Goal: Communication & Community: Answer question/provide support

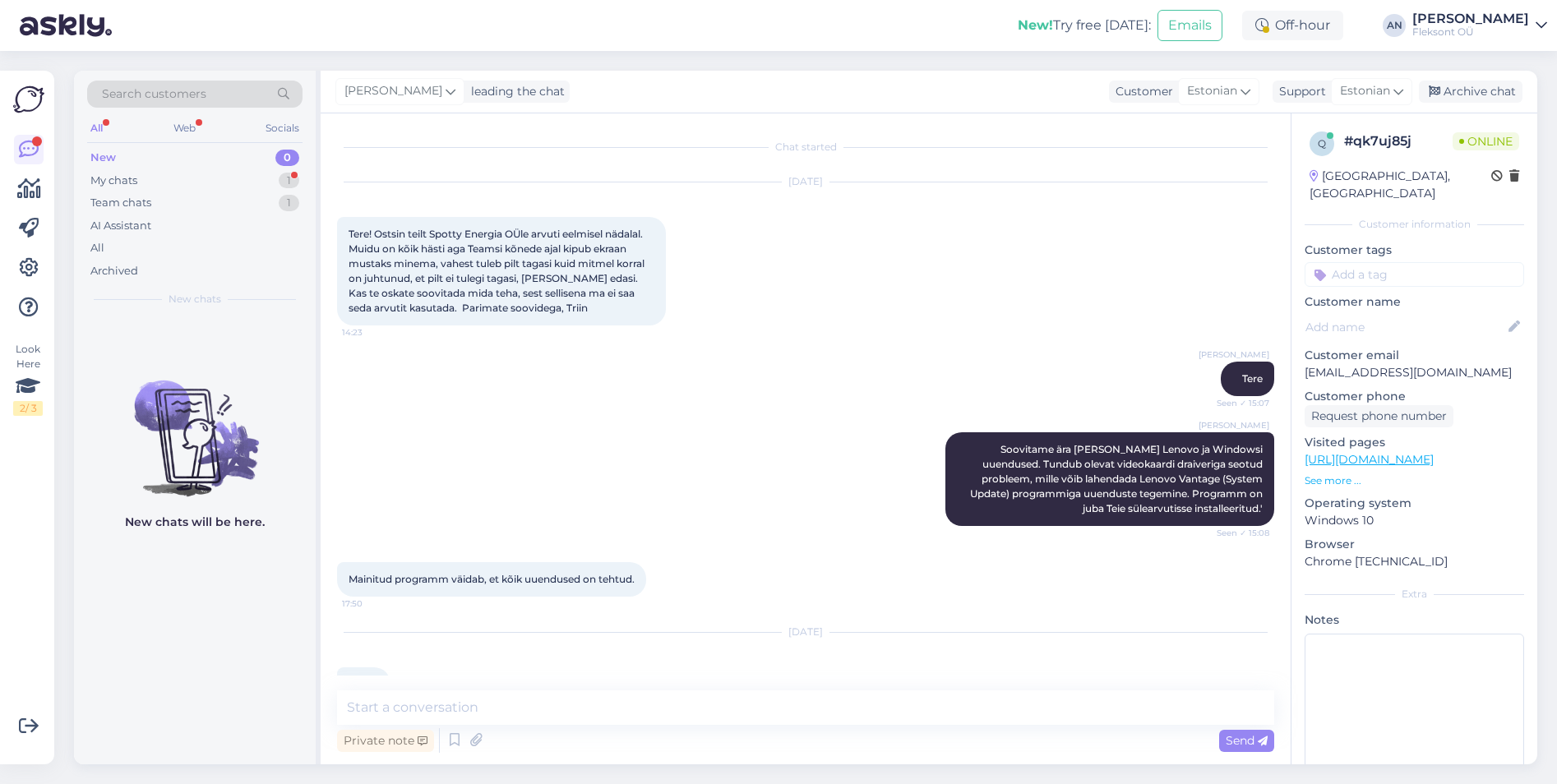
scroll to position [577, 0]
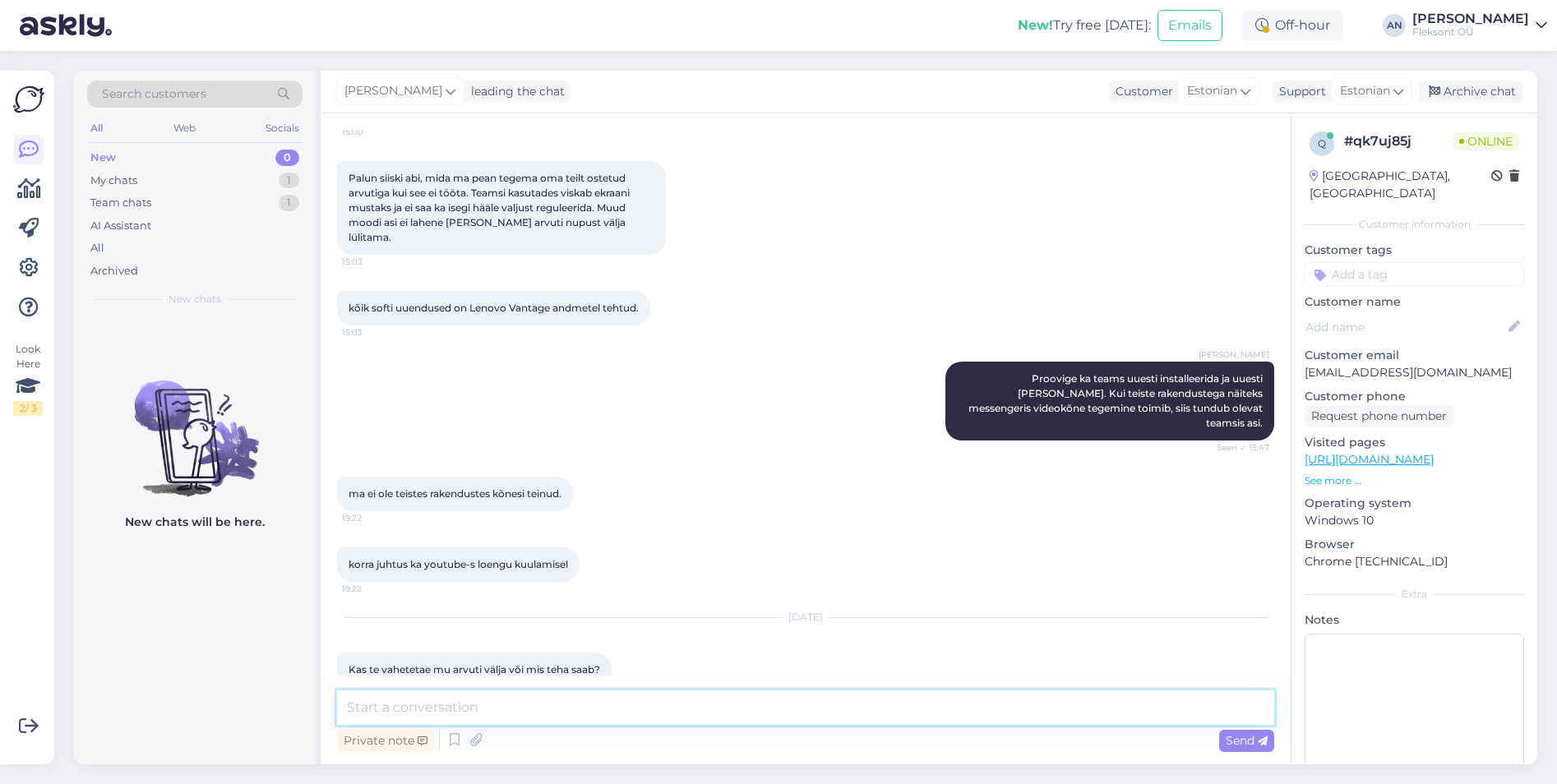
click at [546, 713] on textarea at bounding box center [805, 707] width 937 height 34
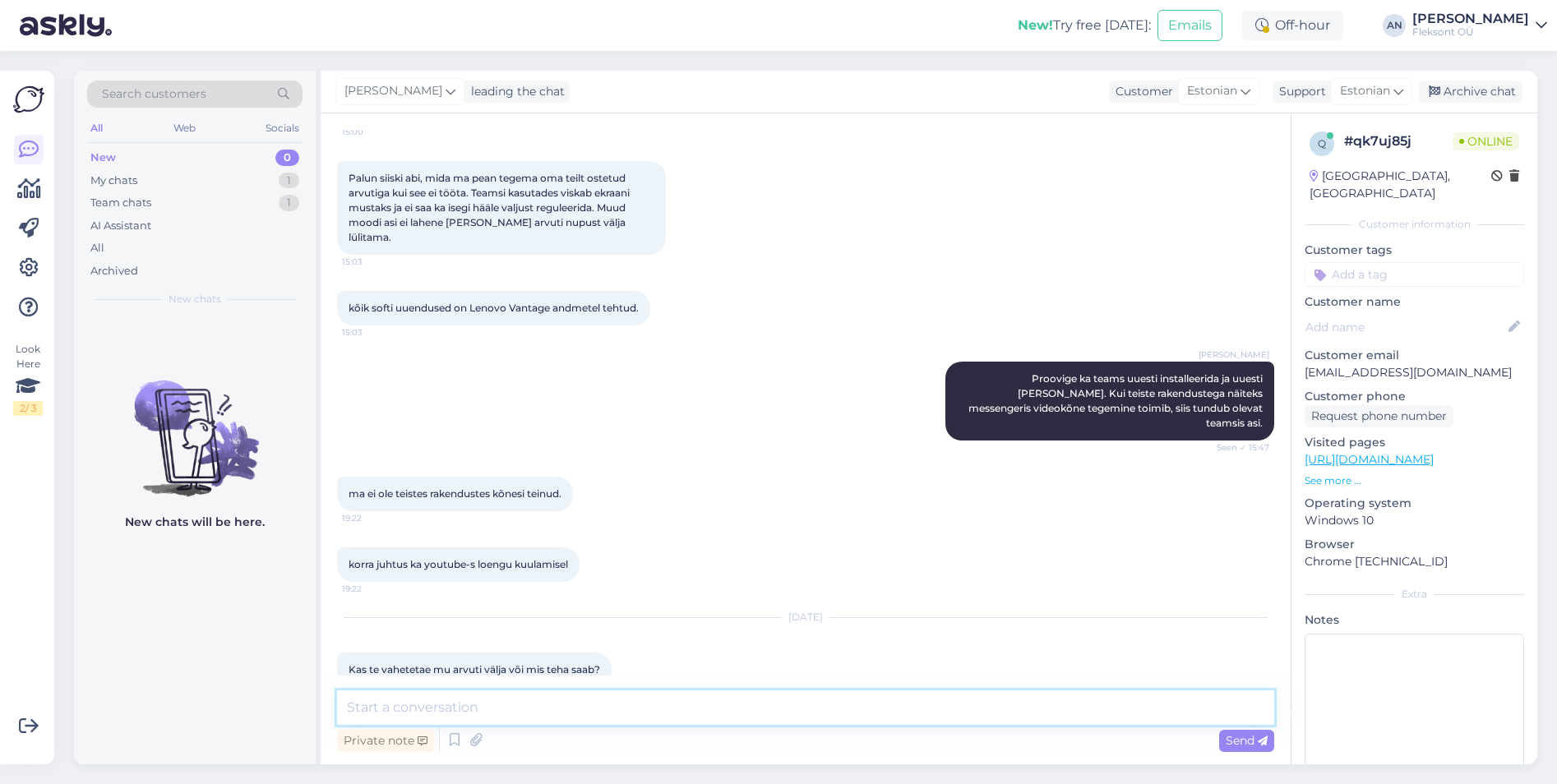
click at [546, 713] on textarea at bounding box center [805, 707] width 937 height 34
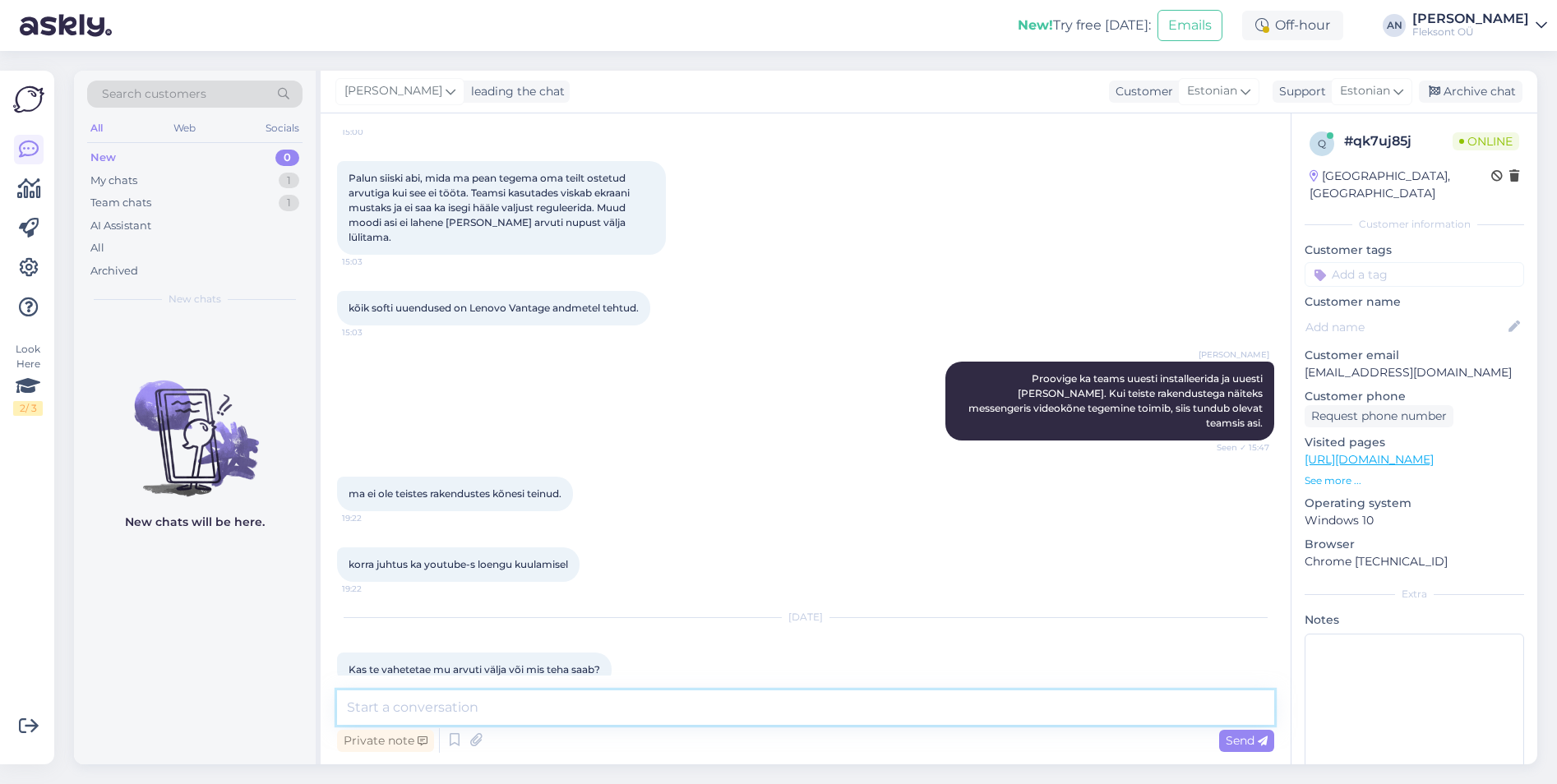
click at [546, 713] on textarea at bounding box center [805, 707] width 937 height 34
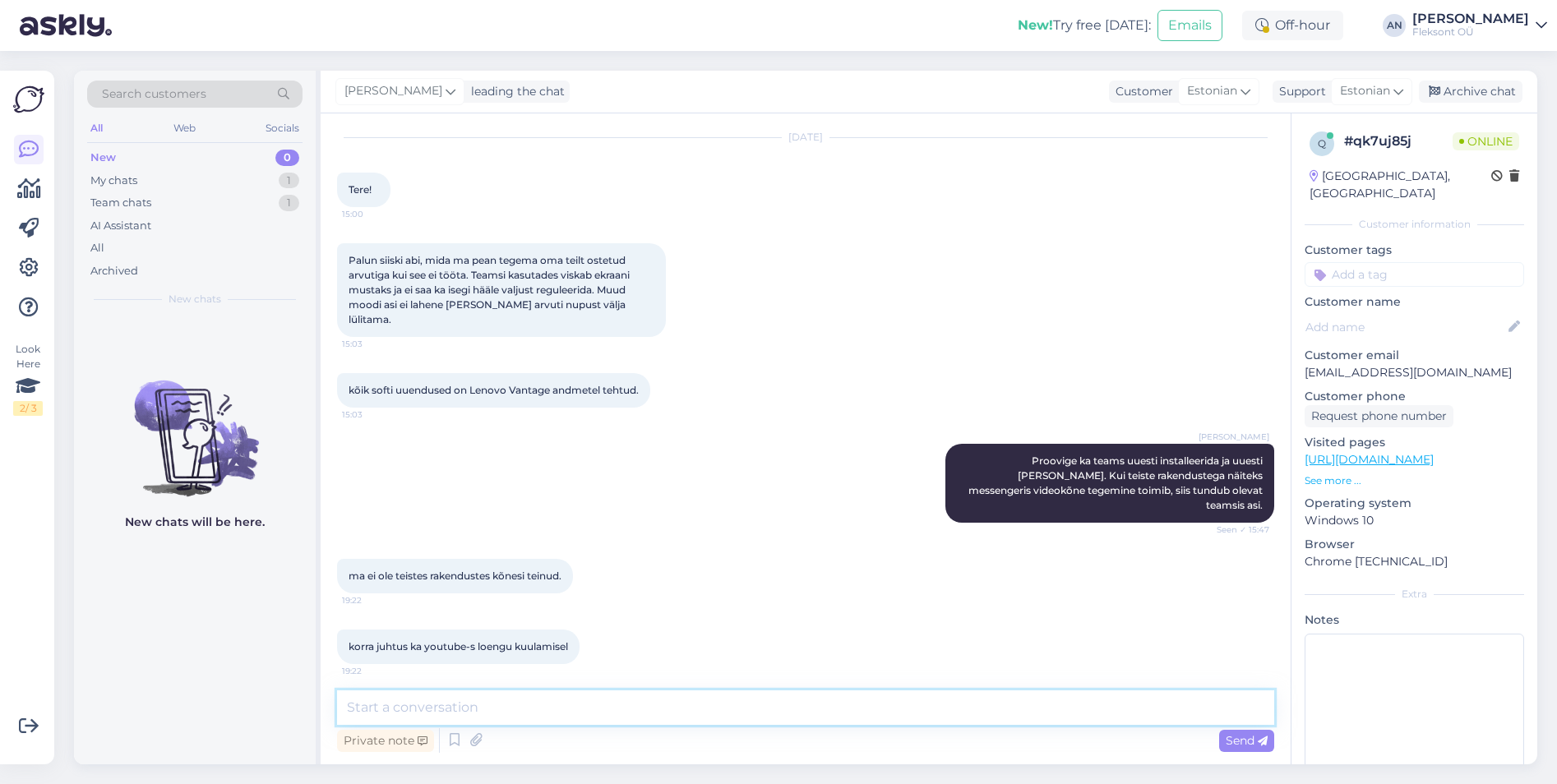
scroll to position [0, 0]
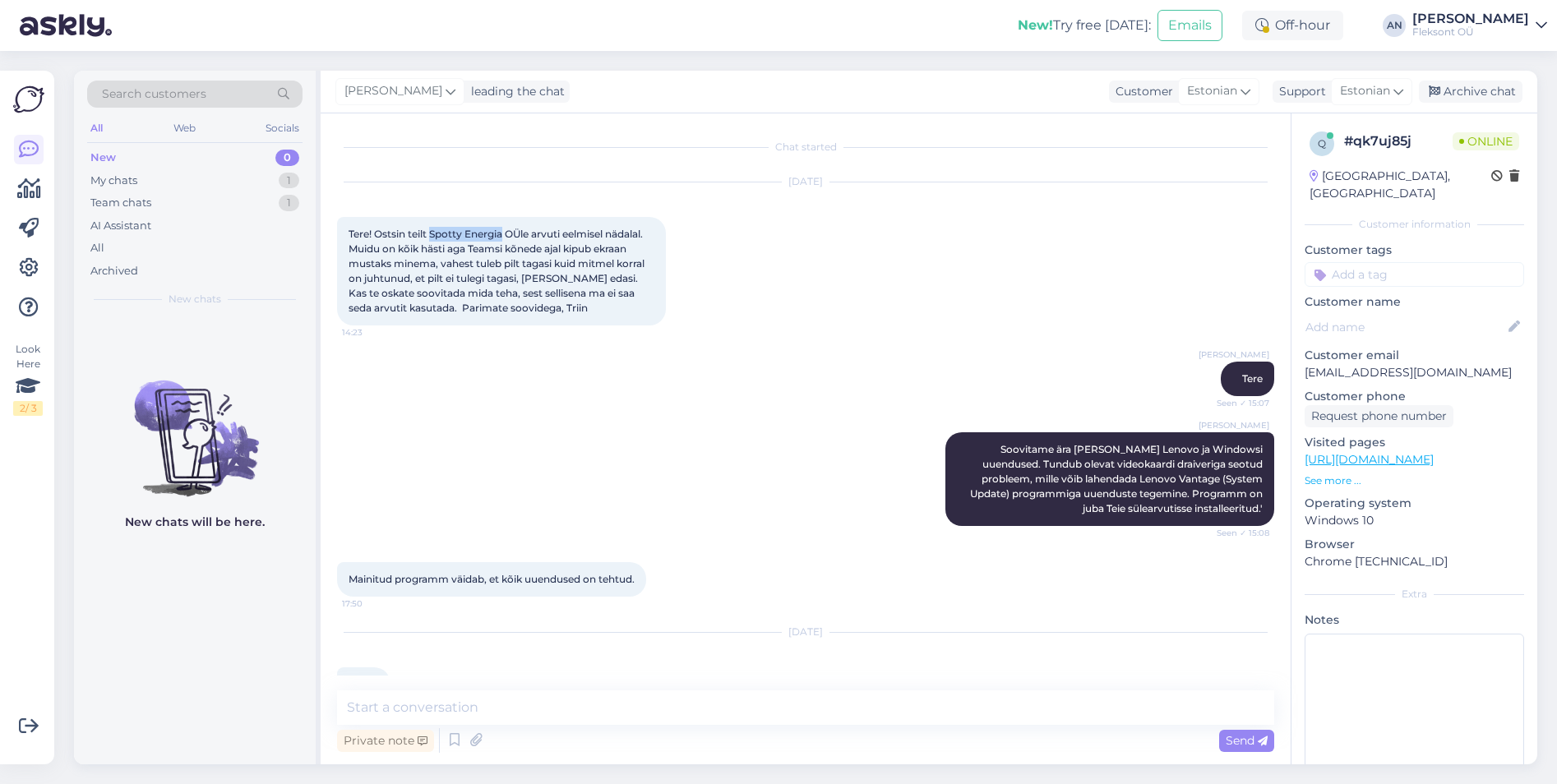
drag, startPoint x: 432, startPoint y: 234, endPoint x: 503, endPoint y: 236, distance: 71.0
click at [503, 236] on span "Tere! Ostsin teilt Spotty Energia OÜle arvuti eelmisel nädalal. Muidu on kõik h…" at bounding box center [498, 270] width 299 height 86
copy span "Spotty Energia"
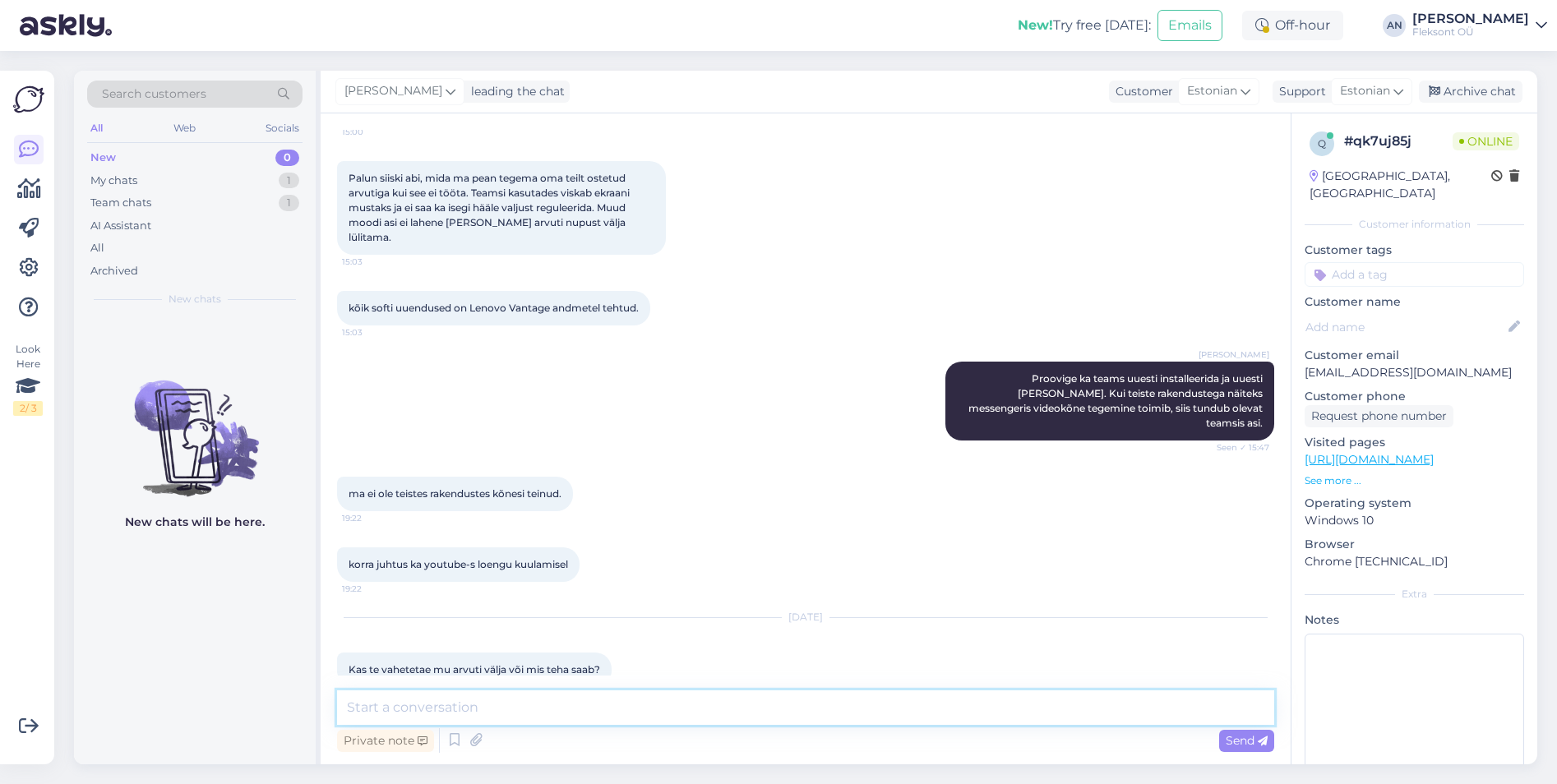
click at [465, 714] on textarea at bounding box center [805, 707] width 937 height 34
type textarea "K"
click at [767, 363] on div "[PERSON_NAME] Proovige ka teams uuesti installeerida ja uuesti [PERSON_NAME]. K…" at bounding box center [805, 400] width 937 height 115
click at [781, 711] on textarea "Tere. Kui sülearvutil on probleem riistvaraline vastavuses" at bounding box center [805, 707] width 937 height 34
click at [921, 707] on textarea "Tere. Kui sülearvutil on probleem riistvaraline vastavuses garantiitingimustega…" at bounding box center [805, 707] width 937 height 34
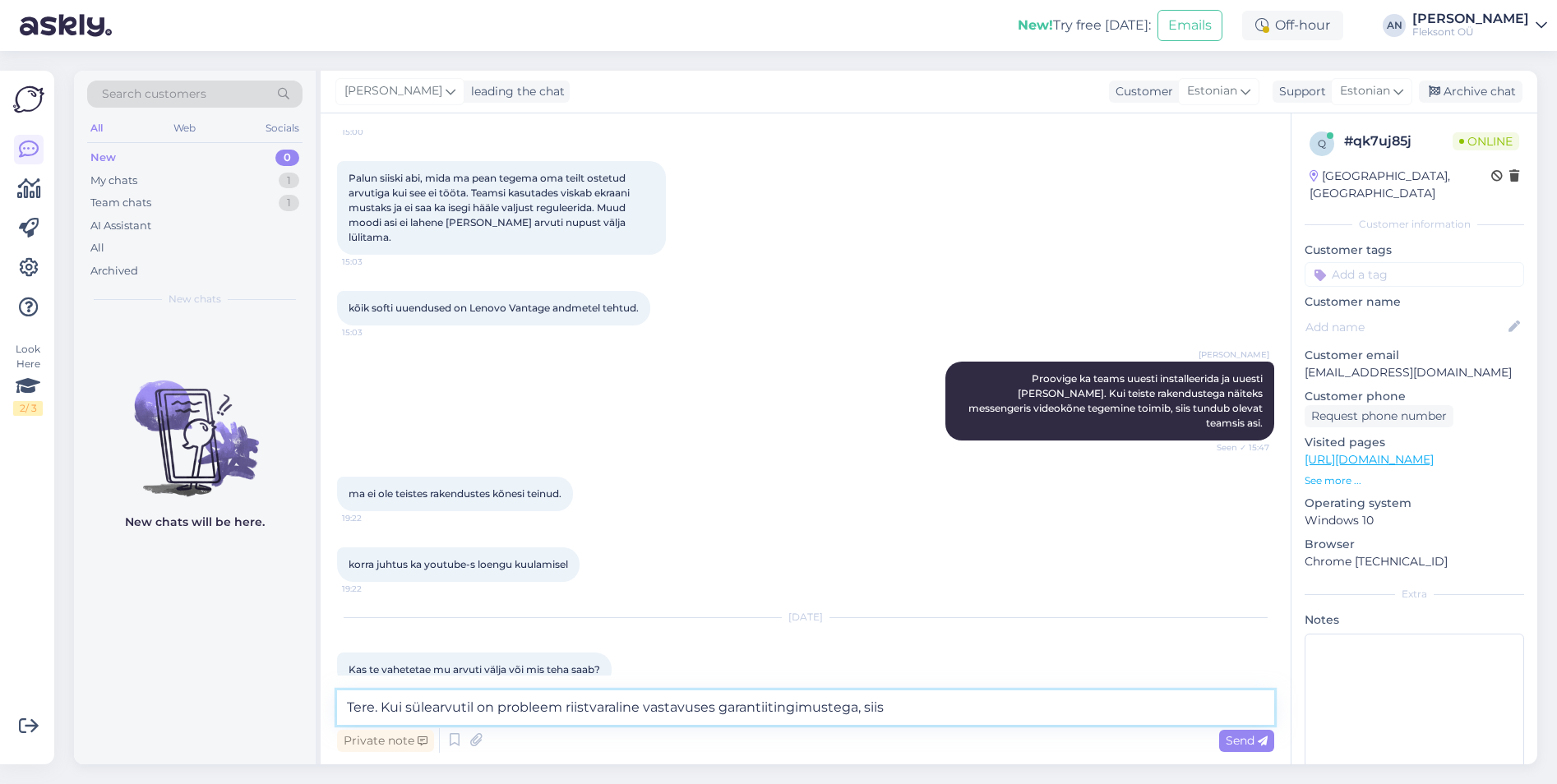
click at [921, 707] on textarea "Tere. Kui sülearvutil on probleem riistvaraline vastavuses garantiitingimustega…" at bounding box center [805, 707] width 937 height 34
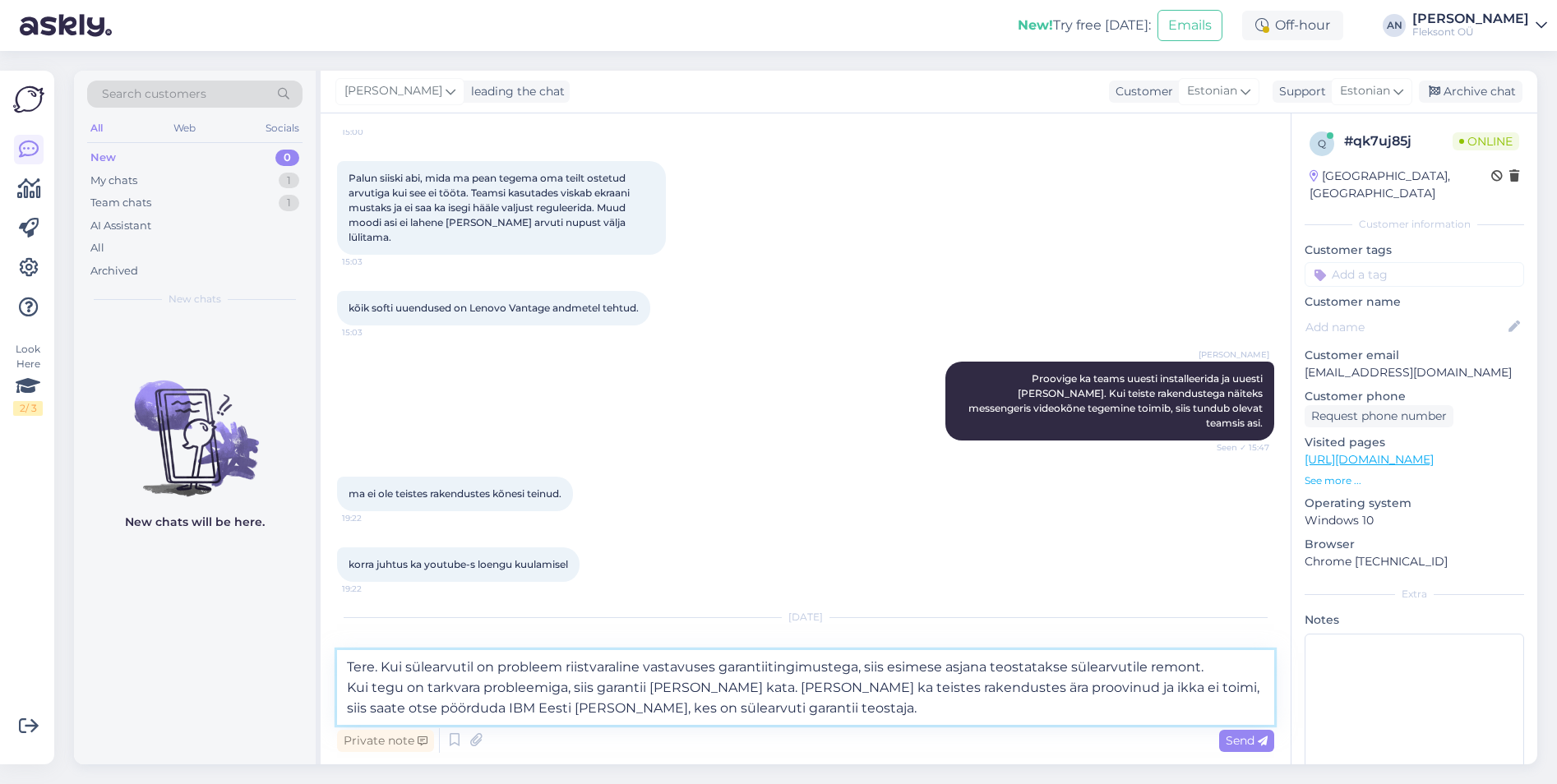
type textarea "Tere. Kui sülearvutil on probleem riistvaraline vastavuses garantiitingimustega…"
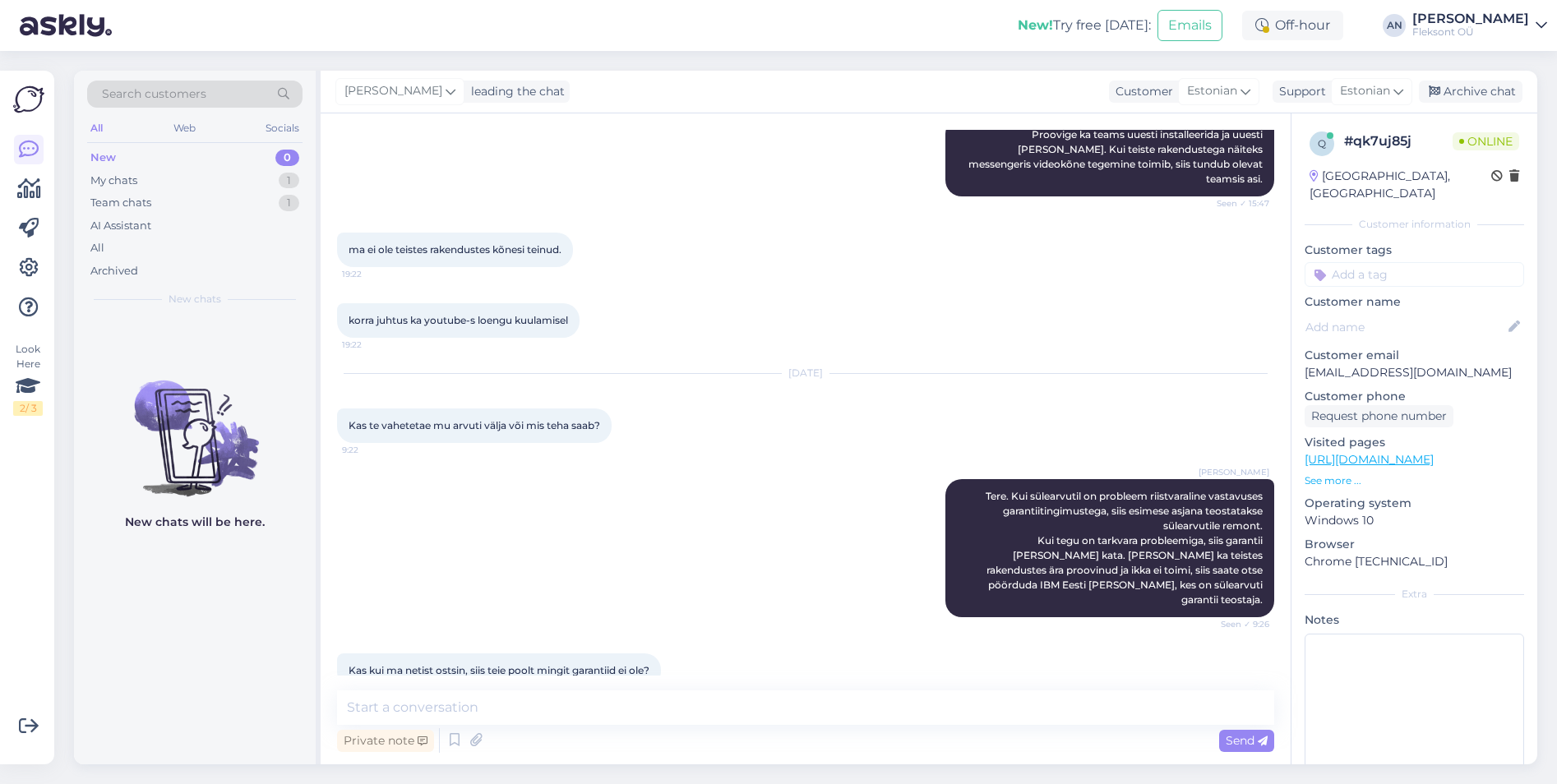
scroll to position [822, 0]
click at [496, 704] on textarea at bounding box center [805, 707] width 937 height 34
type textarea "G"
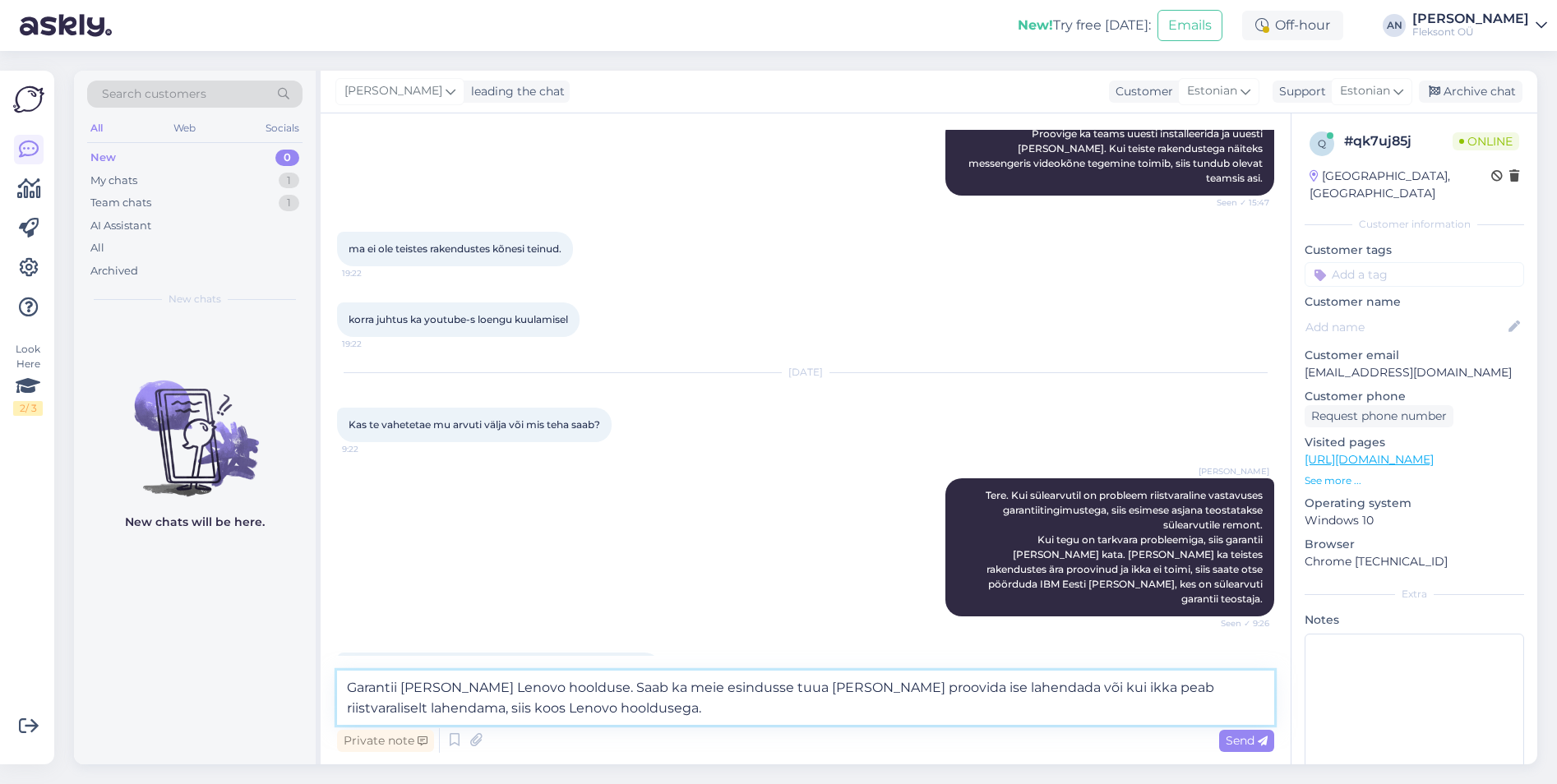
click at [918, 688] on textarea "Garantii [PERSON_NAME] Lenovo hoolduse. Saab ka meie esindusse tuua [PERSON_NAM…" at bounding box center [805, 698] width 937 height 54
type textarea "Garantii [PERSON_NAME] Lenovo hoolduse. Saab ka meie esindusse tuua [PERSON_NAM…"
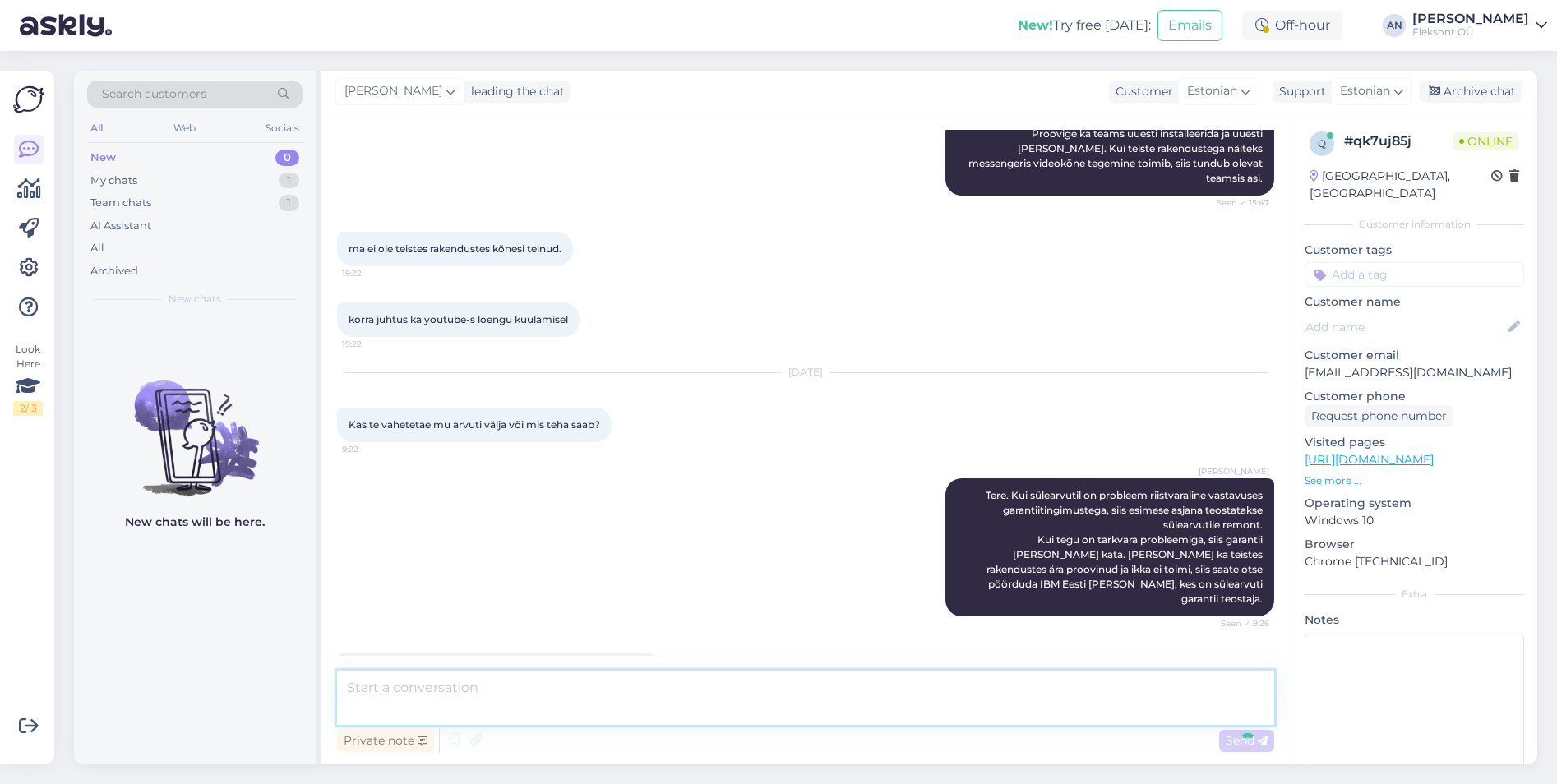
scroll to position [937, 0]
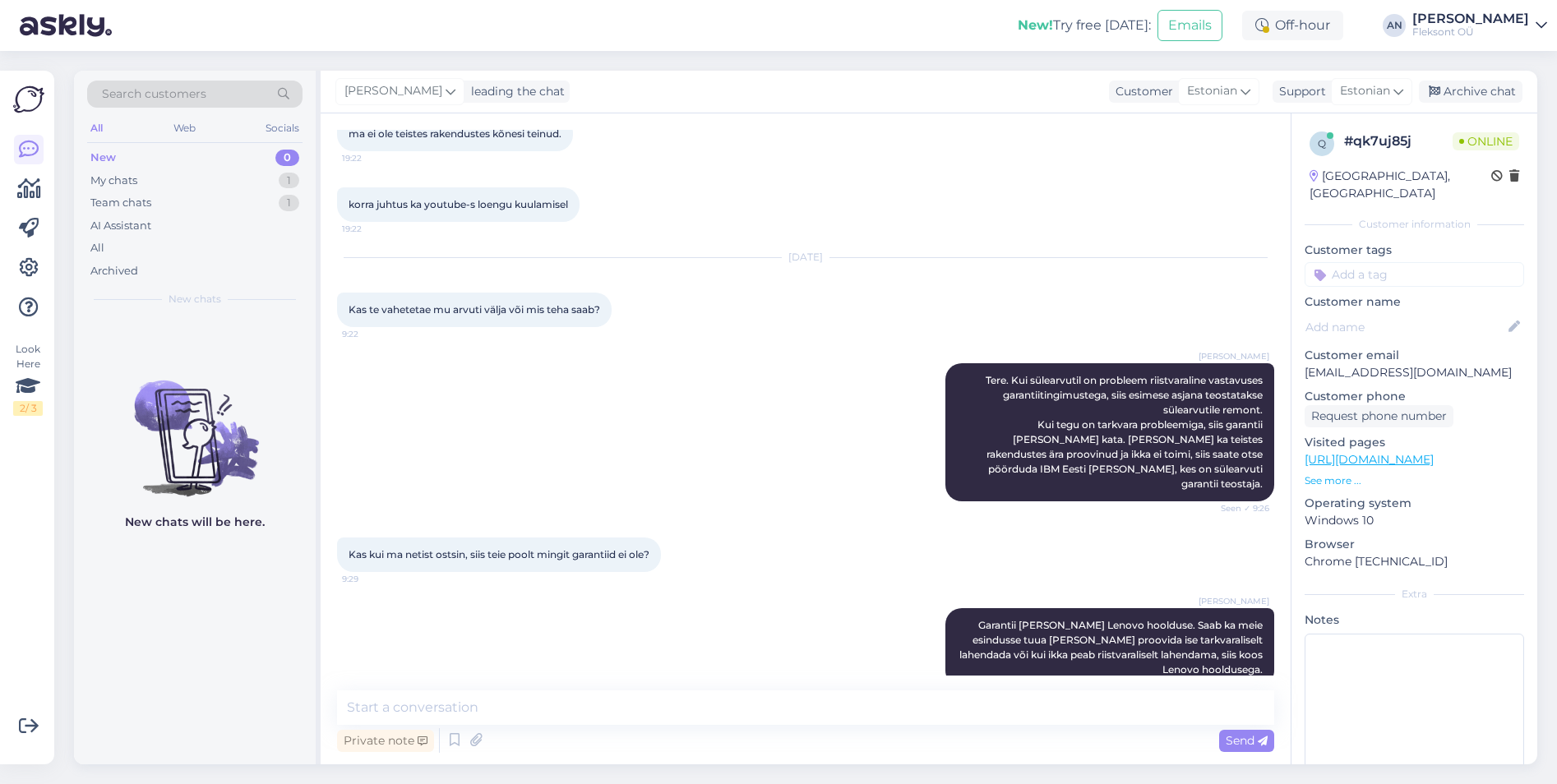
click at [1341, 473] on p "See more ..." at bounding box center [1415, 480] width 220 height 15
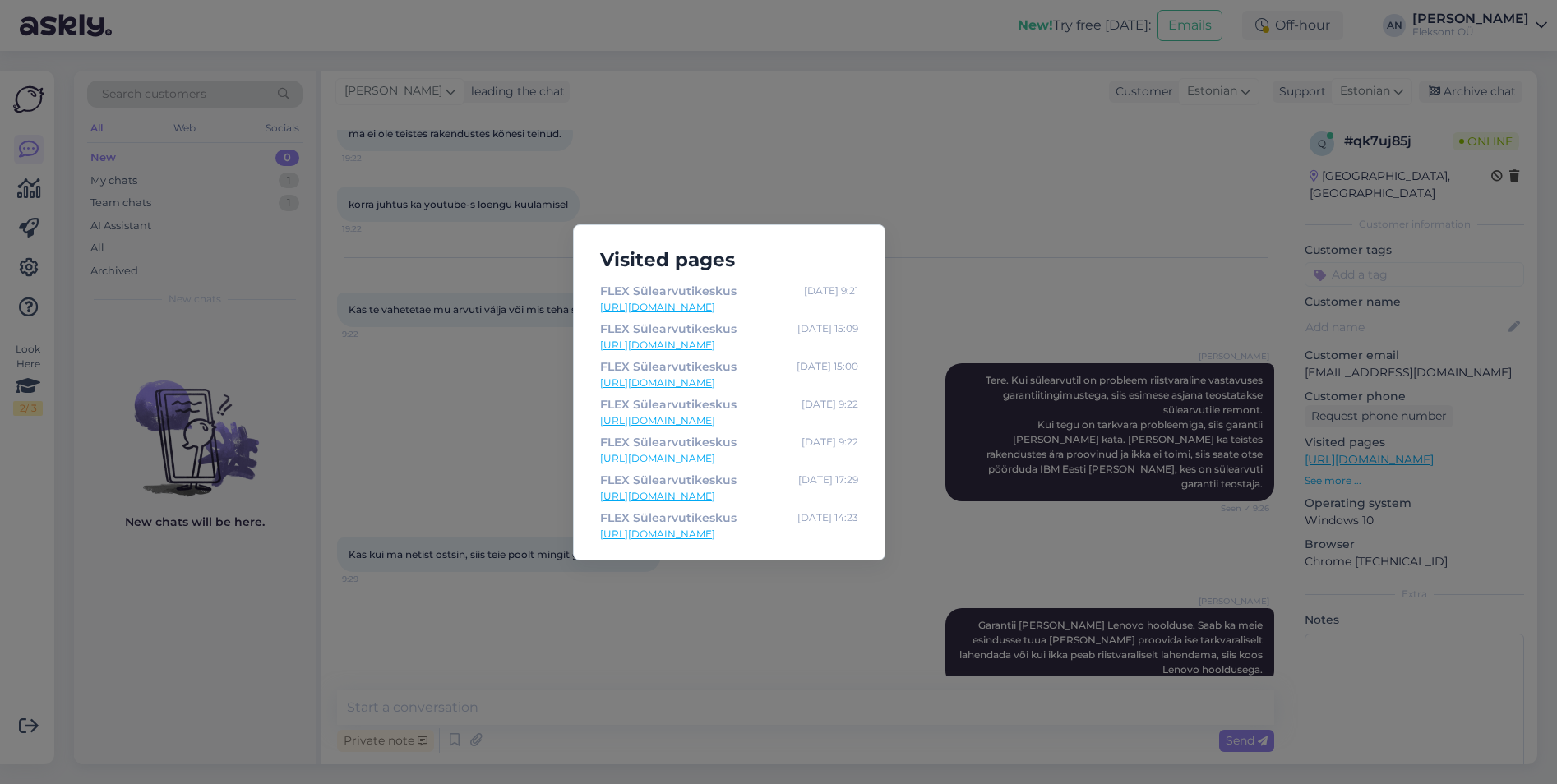
click at [537, 703] on div "Visited pages FLEX Sülearvutikeskus [DATE] 9:21 [URL][DOMAIN_NAME] FLEX Sülearv…" at bounding box center [778, 392] width 1557 height 784
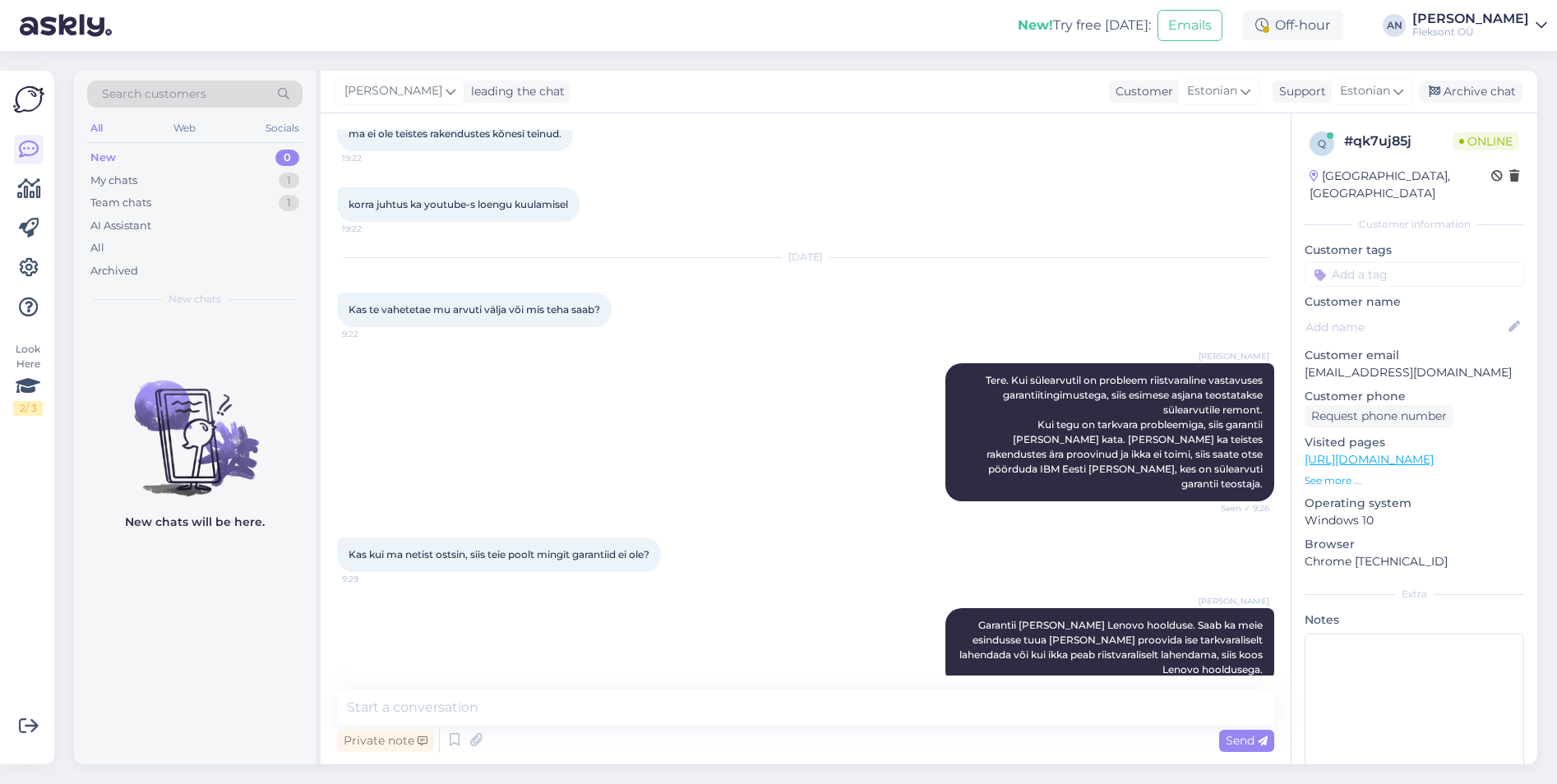
click at [602, 683] on div "Chat started [DATE] Tere! Ostsin teilt Spotty Energia OÜle arvuti eelmisel näda…" at bounding box center [805, 438] width 970 height 651
click at [594, 693] on textarea at bounding box center [805, 707] width 937 height 34
click at [472, 709] on textarea at bounding box center [805, 707] width 937 height 34
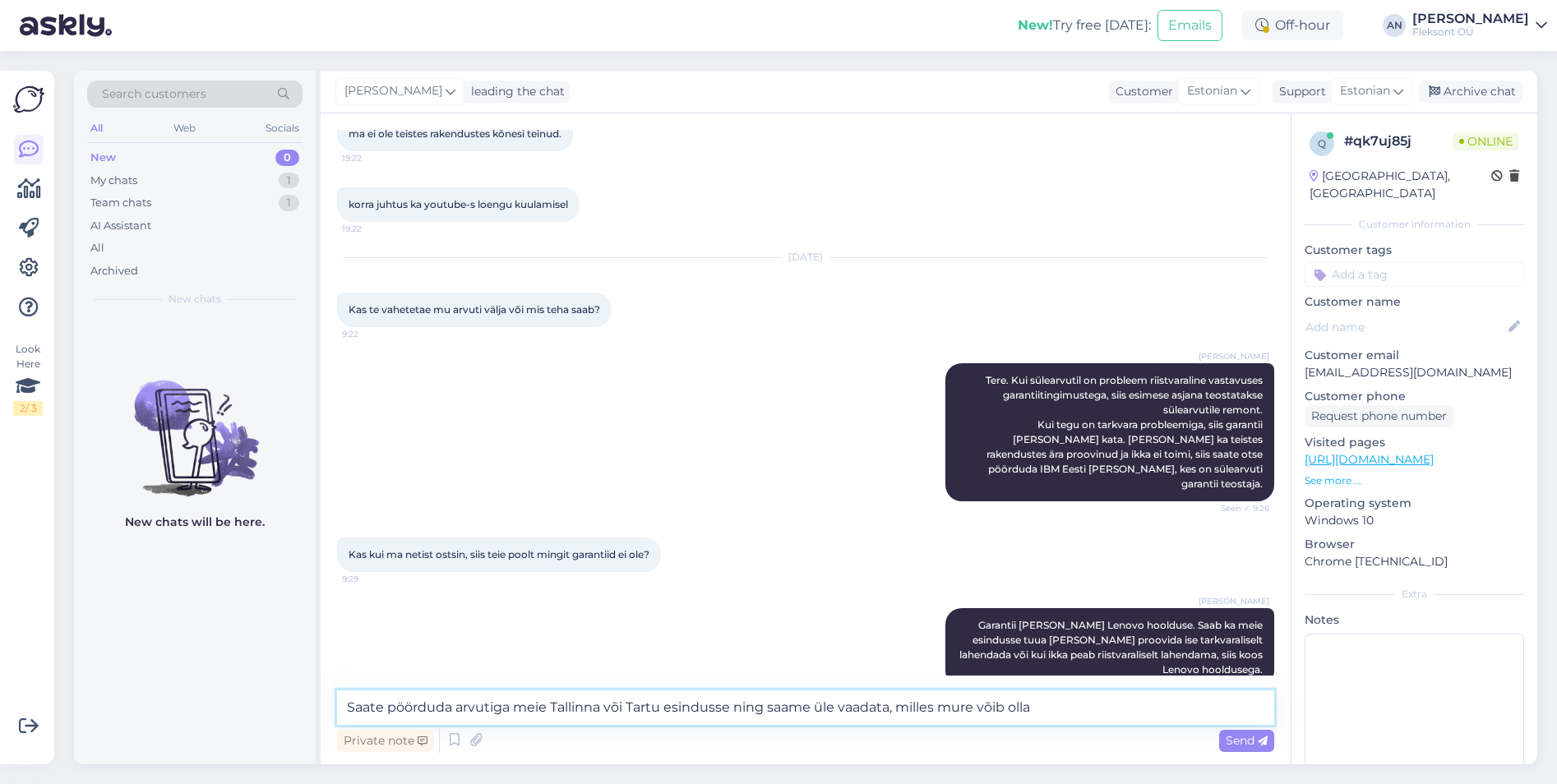
type textarea "Saate pöörduda arvutiga meie Tallinna või Tartu esindusse ning saame üle vaadat…"
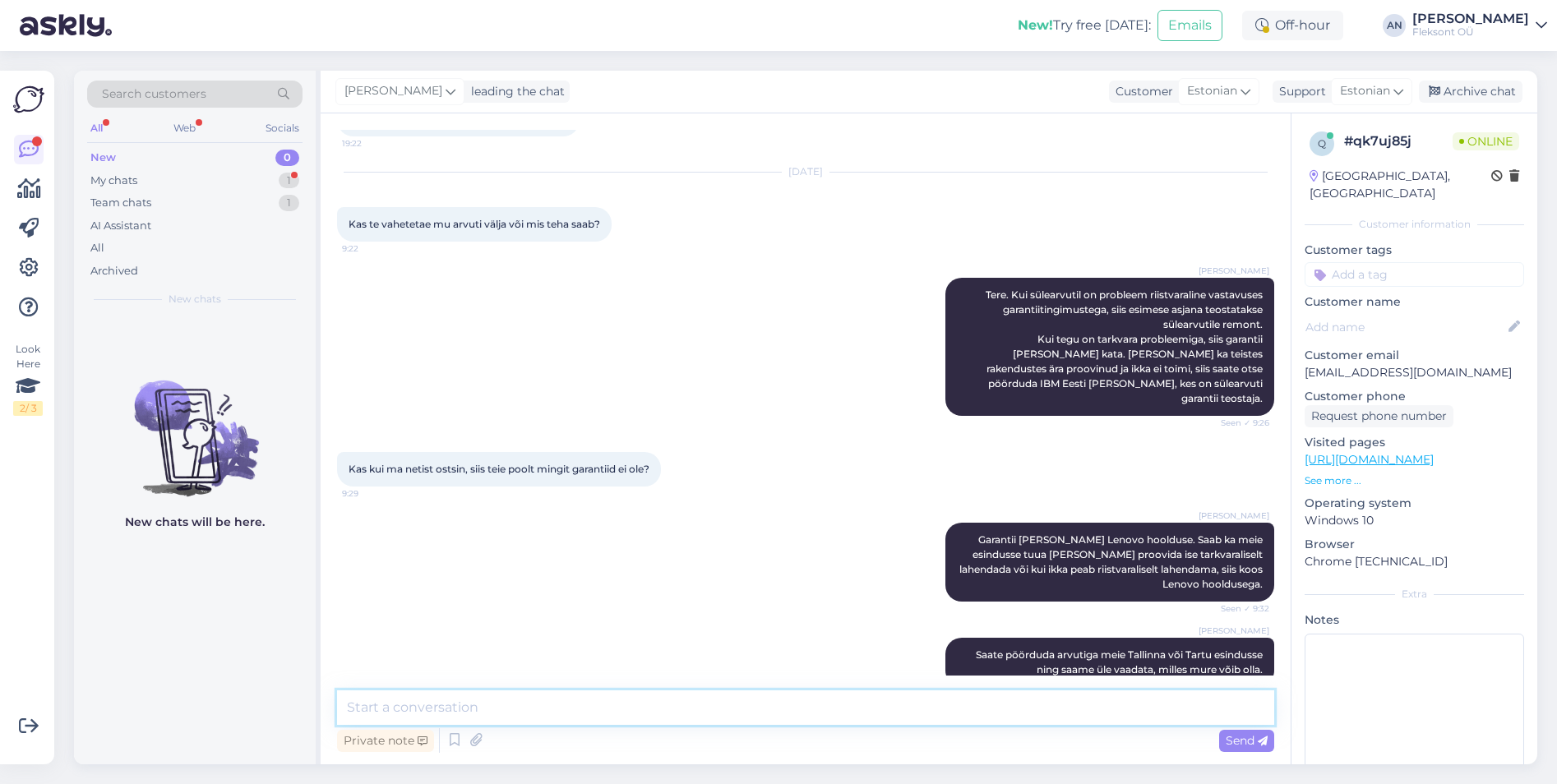
scroll to position [1138, 0]
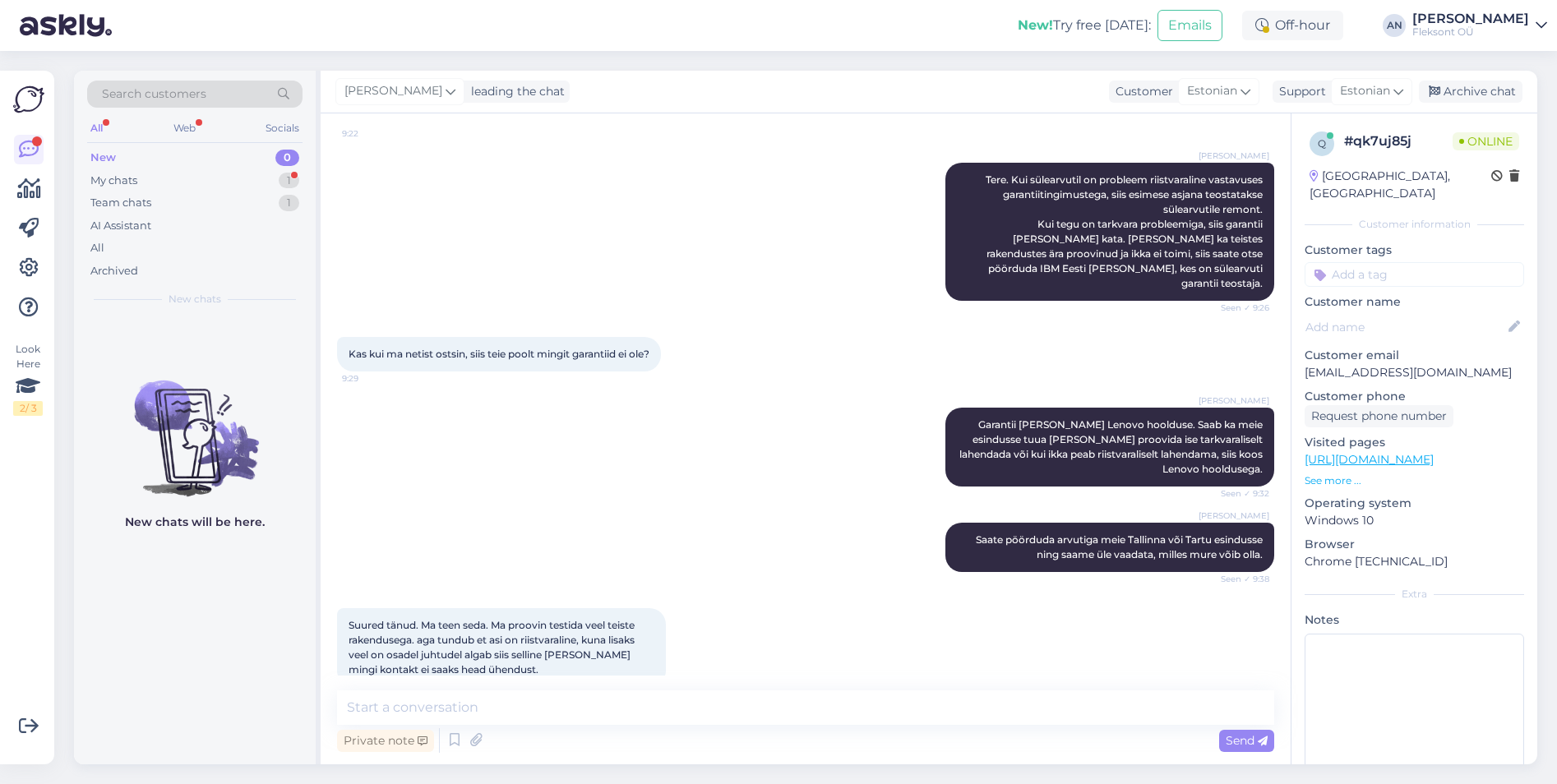
click at [473, 619] on span "Suured tänud. Ma teen seda. Ma proovin testida veel teiste rakendusega. aga tun…" at bounding box center [493, 647] width 289 height 57
drag, startPoint x: 473, startPoint y: 600, endPoint x: 432, endPoint y: 615, distance: 43.7
click at [432, 619] on span "Suured tänud. Ma teen seda. Ma proovin testida veel teiste rakendusega. aga tun…" at bounding box center [493, 647] width 289 height 57
click at [396, 716] on textarea at bounding box center [805, 707] width 937 height 34
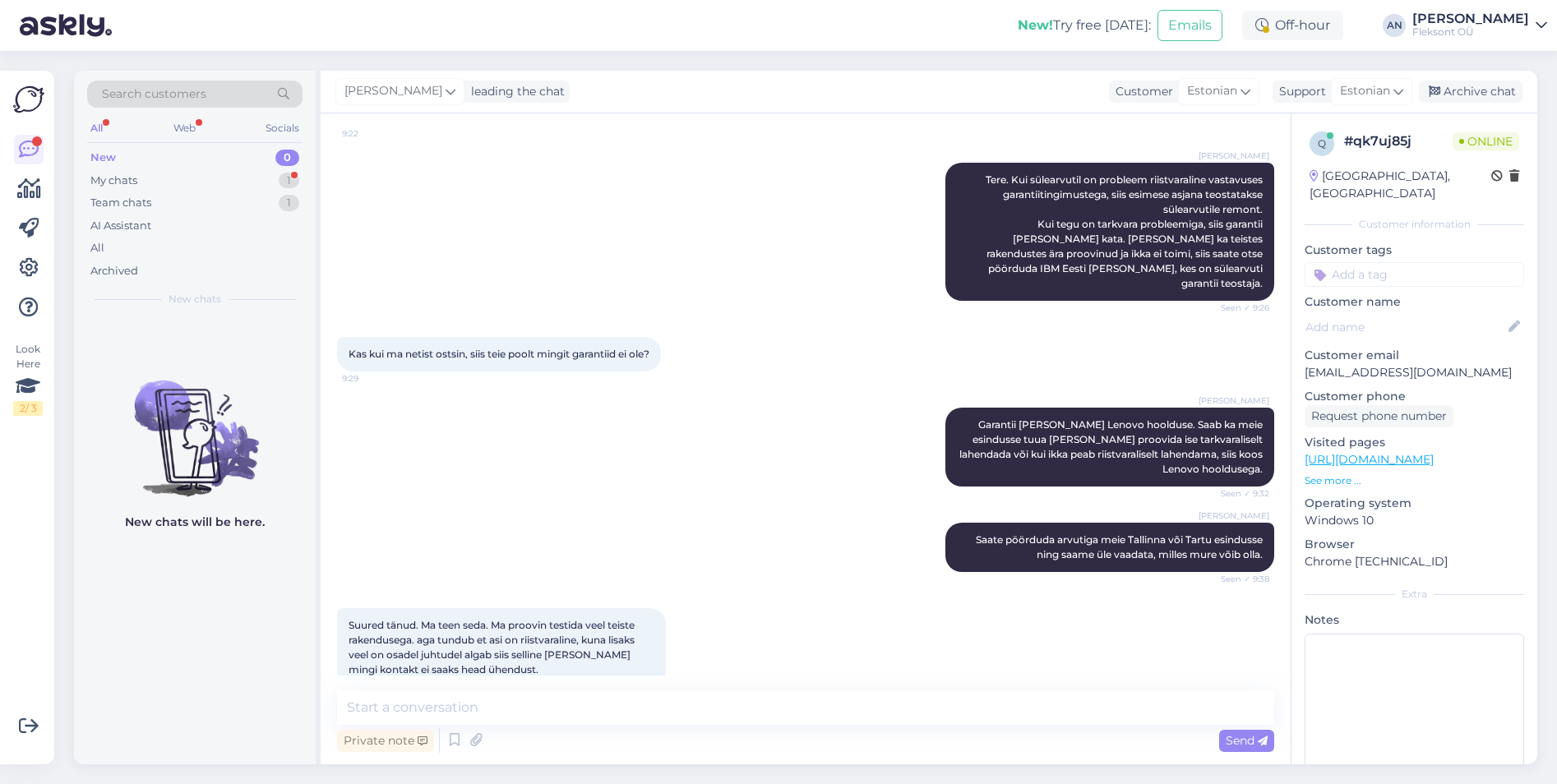
click at [443, 619] on span "Suured tänud. Ma teen seda. Ma proovin testida veel teiste rakendusega. aga tun…" at bounding box center [493, 647] width 289 height 57
click at [419, 714] on textarea at bounding box center [805, 707] width 937 height 34
click at [133, 187] on div "My chats" at bounding box center [113, 181] width 47 height 17
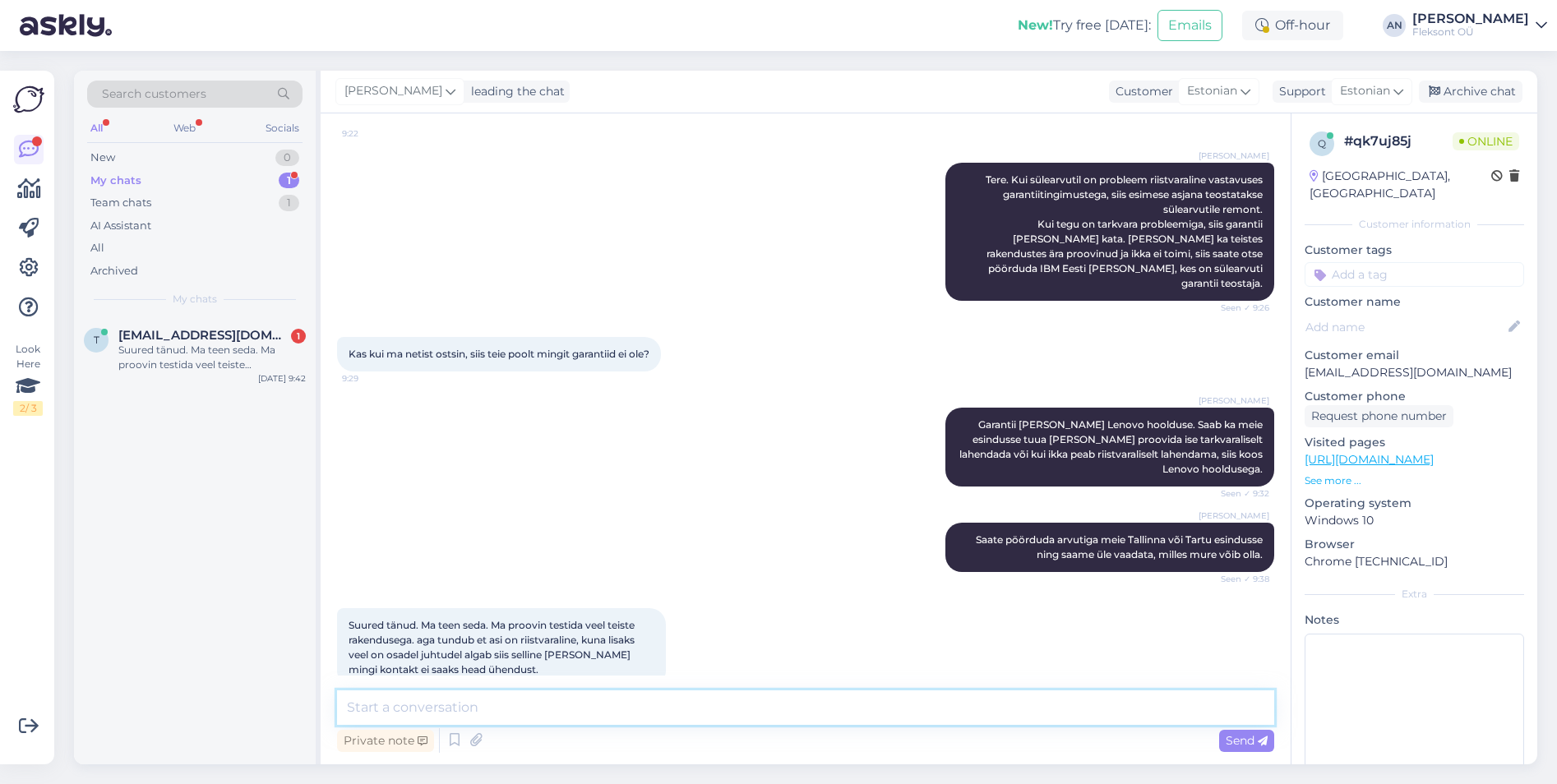
click at [447, 701] on textarea at bounding box center [805, 707] width 937 height 34
drag, startPoint x: 546, startPoint y: 639, endPoint x: 354, endPoint y: 605, distance: 195.0
click at [354, 608] on div "Suured tänud. Ma teen seda. Ma proovin testida veel teiste rakendusega. aga tun…" at bounding box center [501, 648] width 328 height 79
drag, startPoint x: 354, startPoint y: 605, endPoint x: 405, endPoint y: 618, distance: 52.6
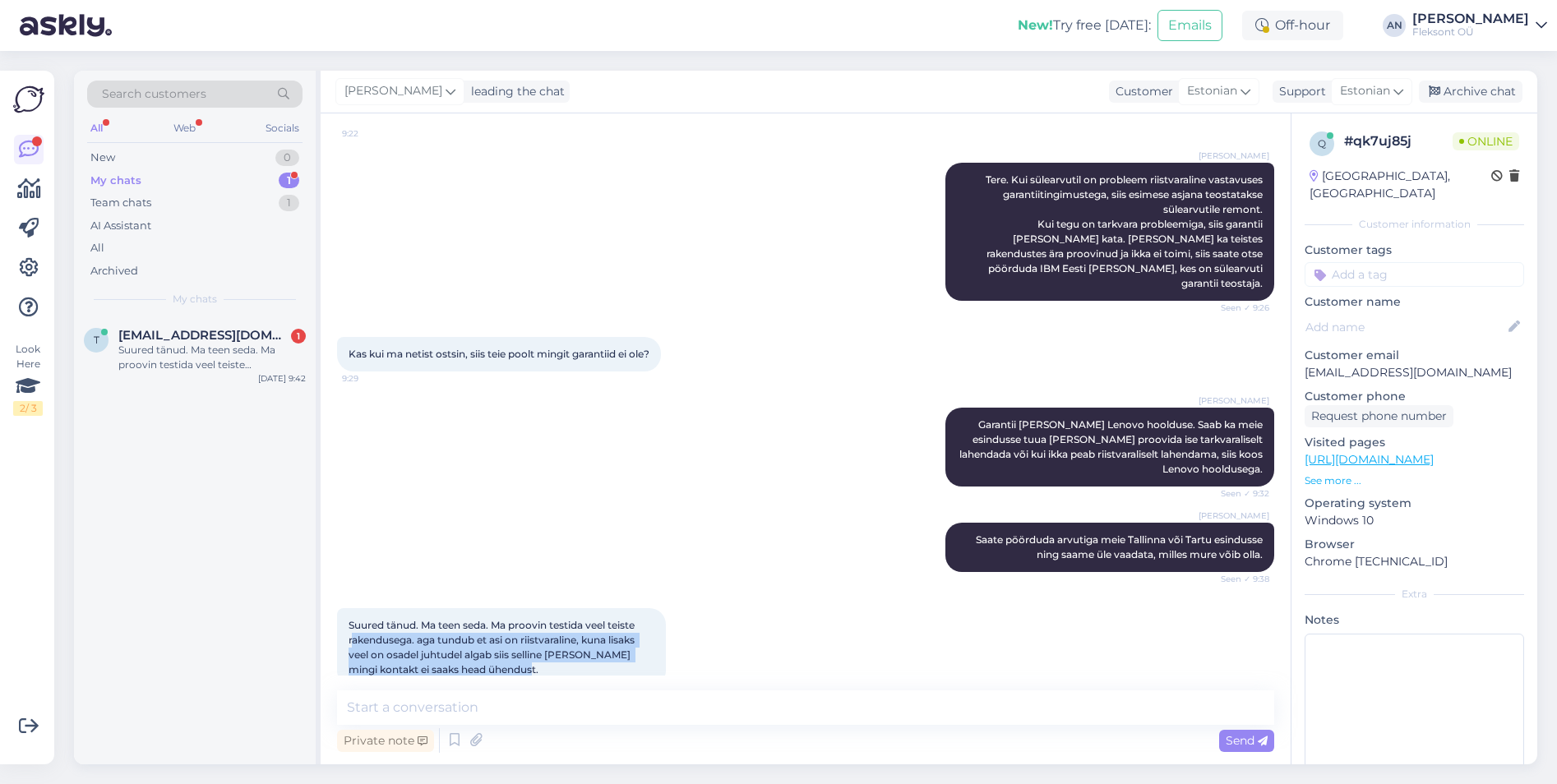
click at [405, 618] on div "Suured tänud. Ma teen seda. Ma proovin testida veel teiste rakendusega. aga tun…" at bounding box center [501, 648] width 328 height 79
click at [507, 619] on span "Suured tänud. Ma teen seda. Ma proovin testida veel teiste rakendusega. aga tun…" at bounding box center [493, 647] width 289 height 57
click at [502, 631] on div "Suured tänud. Ma teen seda. Ma proovin testida veel teiste rakendusega. aga tun…" at bounding box center [501, 648] width 328 height 79
click at [493, 699] on textarea at bounding box center [805, 707] width 937 height 34
drag, startPoint x: 517, startPoint y: 639, endPoint x: 328, endPoint y: 599, distance: 193.2
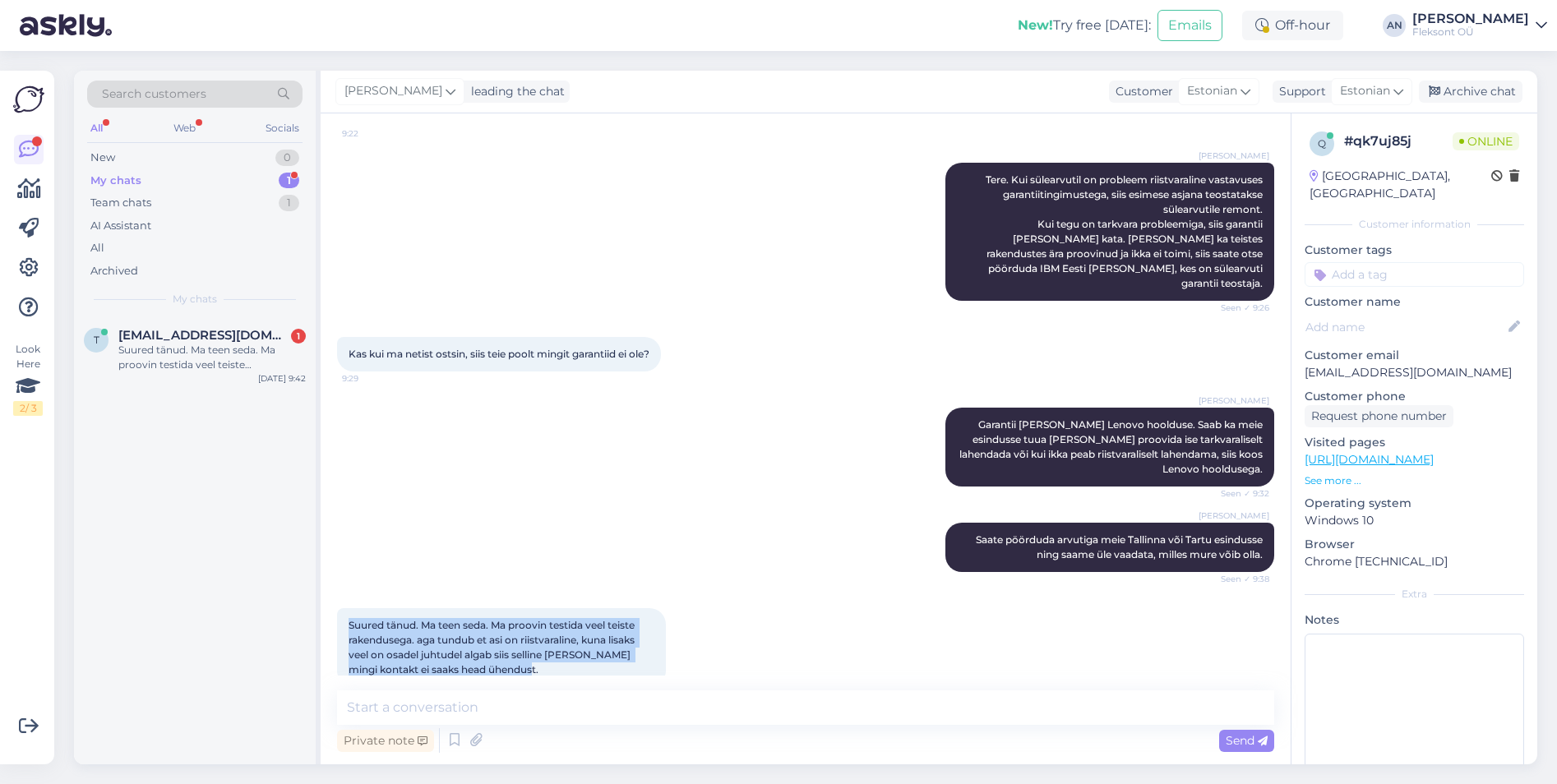
click at [328, 599] on div "Chat started [DATE] Tere! Ostsin teilt Spotty Energia OÜle arvuti eelmisel näda…" at bounding box center [805, 438] width 970 height 651
drag, startPoint x: 328, startPoint y: 599, endPoint x: 551, endPoint y: 609, distance: 223.2
click at [551, 619] on span "Suured tänud. Ma teen seda. Ma proovin testida veel teiste rakendusega. aga tun…" at bounding box center [493, 647] width 289 height 57
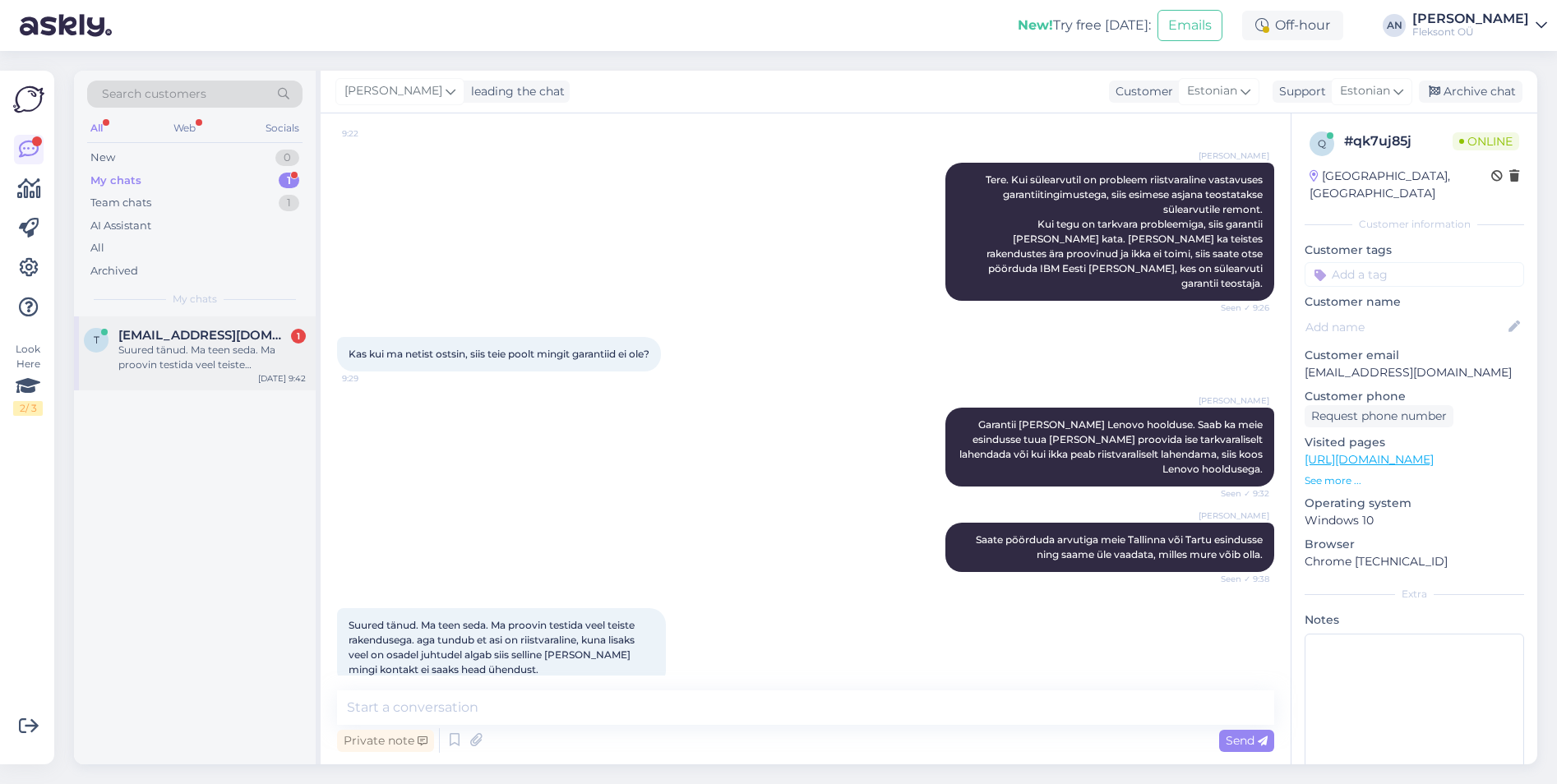
click at [144, 342] on span "[EMAIL_ADDRESS][DOMAIN_NAME]" at bounding box center [204, 335] width 171 height 15
click at [502, 702] on textarea at bounding box center [805, 707] width 937 height 34
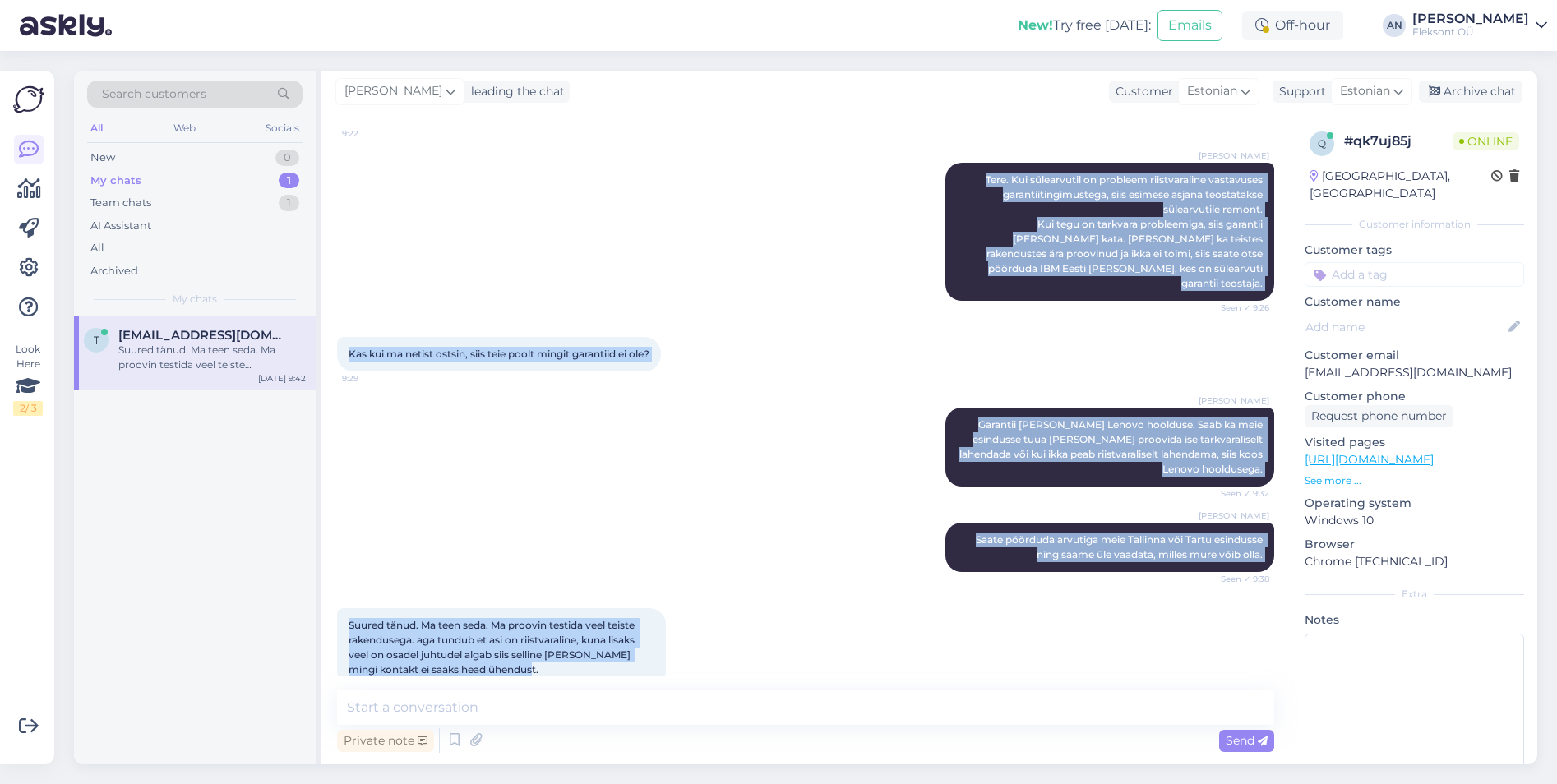
drag, startPoint x: 350, startPoint y: 231, endPoint x: 1124, endPoint y: 643, distance: 876.8
click at [1124, 643] on div "Chat started [DATE] Tere! Ostsin teilt Spotty Energia OÜle arvuti eelmisel näda…" at bounding box center [813, 403] width 952 height 546
drag, startPoint x: 1124, startPoint y: 643, endPoint x: 1092, endPoint y: 406, distance: 239.2
copy div "Lore! Ipsumd sitam Consec Adipisc ELit seddoe temporin utlabor. Etdol ma aliq e…"
